Goal: Use online tool/utility: Utilize a website feature to perform a specific function

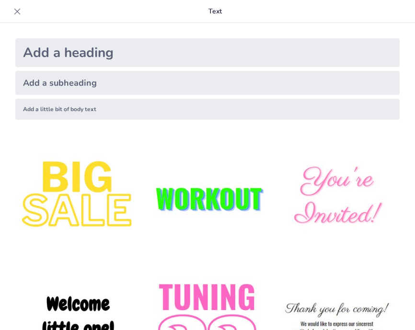
click at [222, 134] on div at bounding box center [208, 328] width 400 height 400
click at [213, 196] on img at bounding box center [208, 198] width 126 height 126
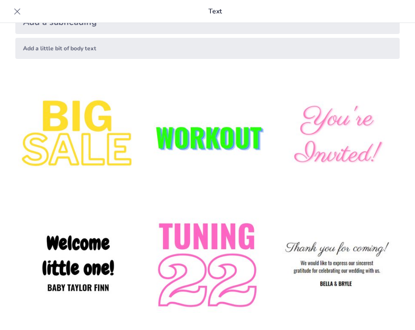
click at [101, 263] on img at bounding box center [78, 267] width 126 height 126
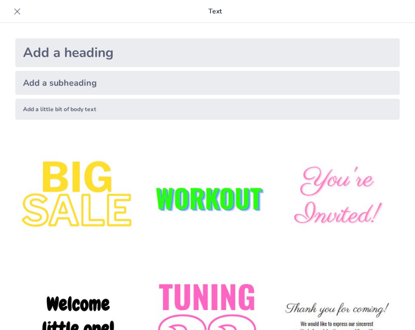
scroll to position [13, 0]
click at [191, 191] on img at bounding box center [208, 198] width 126 height 126
click at [77, 309] on img at bounding box center [78, 328] width 126 height 126
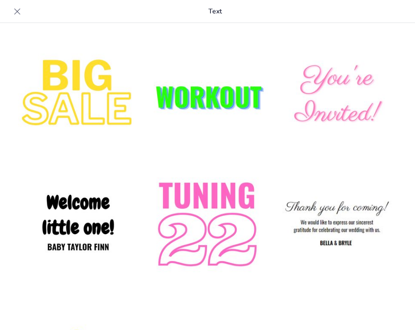
scroll to position [90, 0]
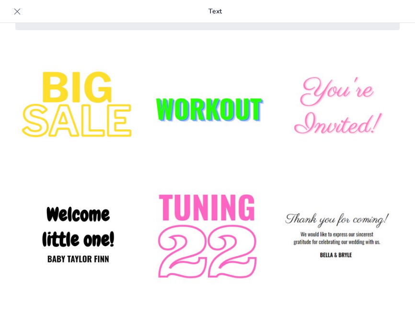
click at [246, 221] on img at bounding box center [208, 238] width 126 height 126
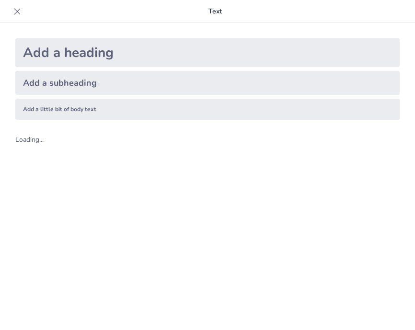
scroll to position [13, 0]
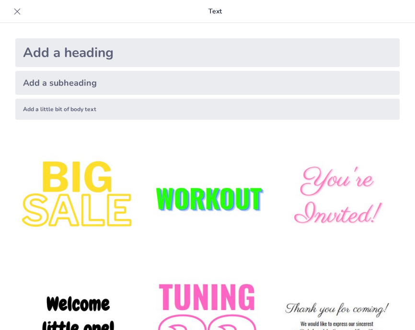
click at [213, 11] on p "Text" at bounding box center [215, 11] width 381 height 23
click at [65, 86] on div "Add a subheading" at bounding box center [207, 83] width 385 height 24
click at [75, 53] on div "Add a heading" at bounding box center [207, 52] width 385 height 29
click at [181, 198] on img at bounding box center [208, 198] width 126 height 126
click at [80, 80] on div "Add a subheading" at bounding box center [207, 83] width 385 height 24
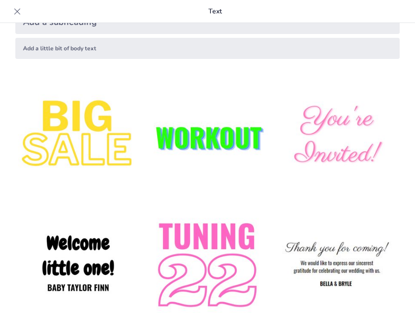
scroll to position [63, 0]
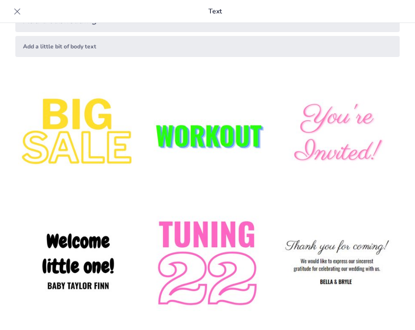
click at [74, 267] on img at bounding box center [78, 265] width 126 height 126
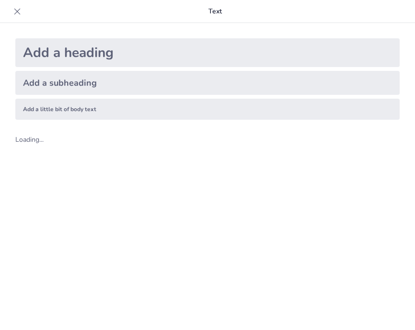
scroll to position [13, 0]
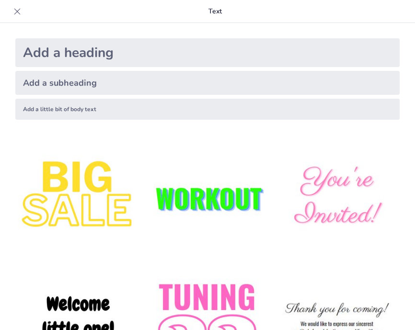
click at [63, 104] on div "Add a little bit of body text" at bounding box center [207, 109] width 385 height 21
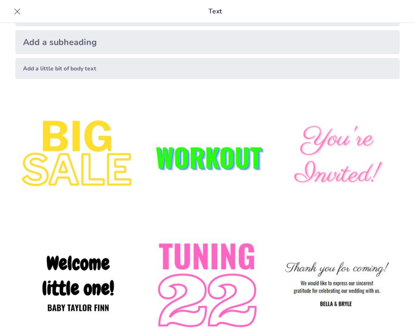
scroll to position [47, 0]
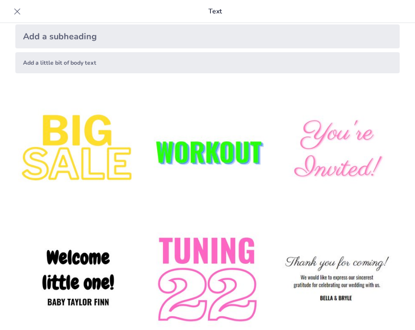
click at [316, 149] on img at bounding box center [337, 152] width 126 height 126
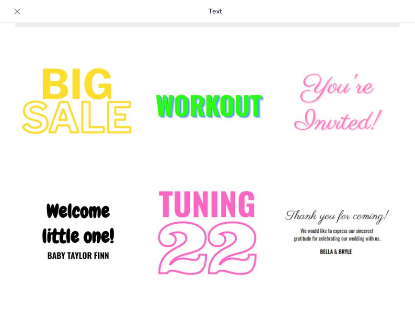
scroll to position [0, 0]
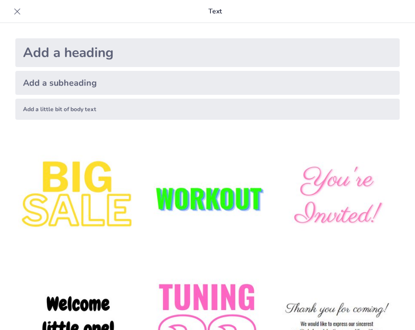
click at [215, 12] on p "Text" at bounding box center [215, 11] width 381 height 23
click at [17, 9] on icon at bounding box center [17, 12] width 10 height 10
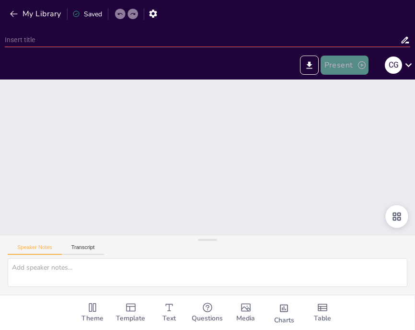
click at [346, 65] on button "Present" at bounding box center [345, 65] width 48 height 19
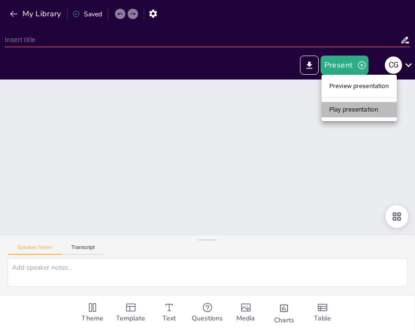
click at [348, 113] on li "Play presentation" at bounding box center [359, 109] width 75 height 15
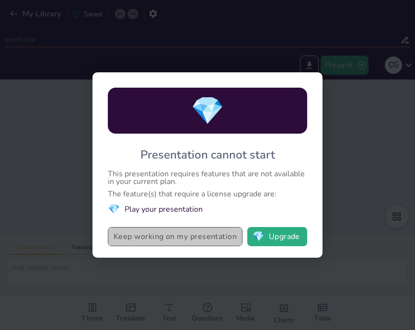
click at [200, 238] on button "Keep working on my presentation" at bounding box center [175, 236] width 135 height 19
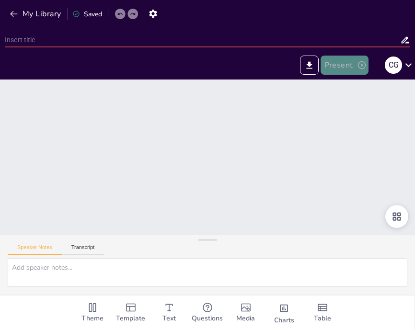
click at [350, 64] on button "Present" at bounding box center [345, 65] width 48 height 19
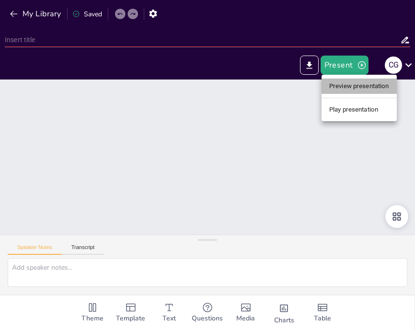
click at [347, 84] on li "Preview presentation" at bounding box center [359, 86] width 75 height 15
